Goal: Task Accomplishment & Management: Manage account settings

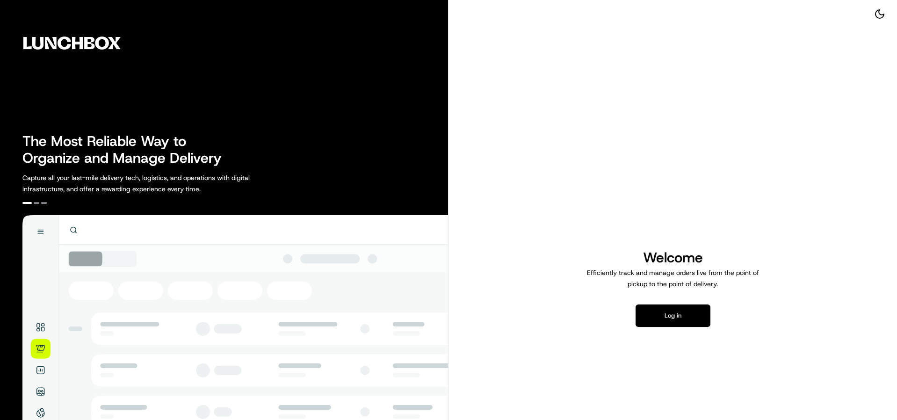
click at [660, 308] on button "Log in" at bounding box center [672, 315] width 75 height 22
